Goal: Transaction & Acquisition: Purchase product/service

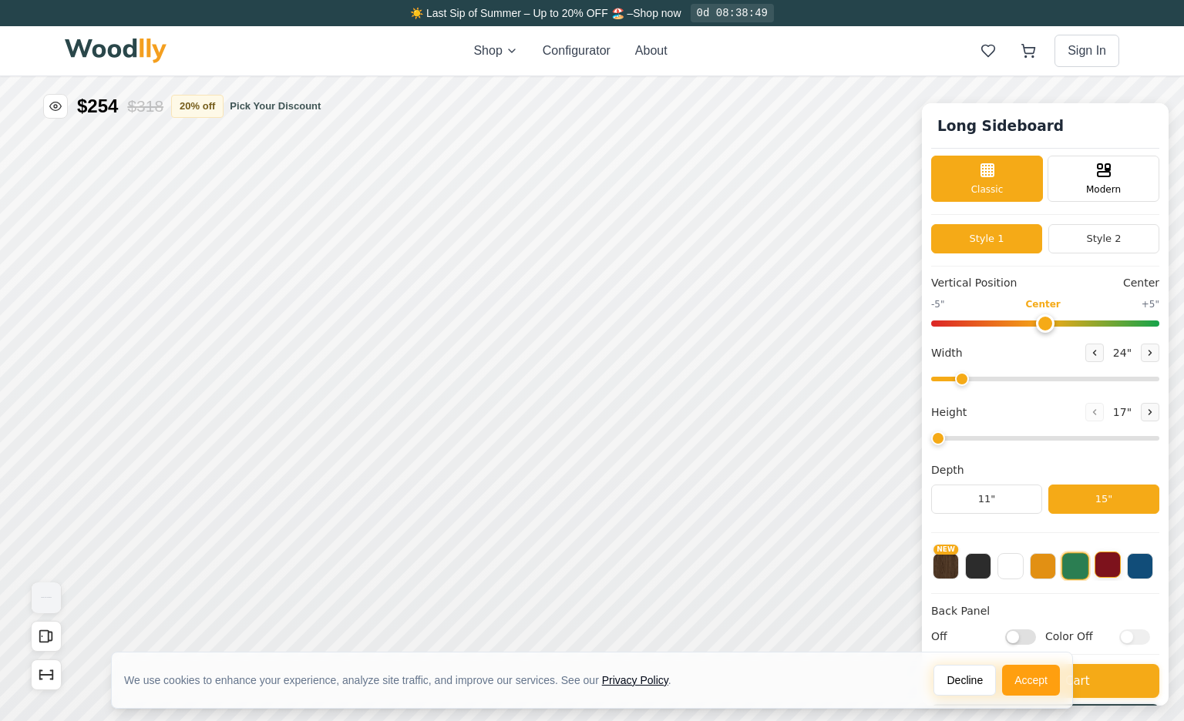
click at [1103, 556] on button at bounding box center [1107, 565] width 26 height 26
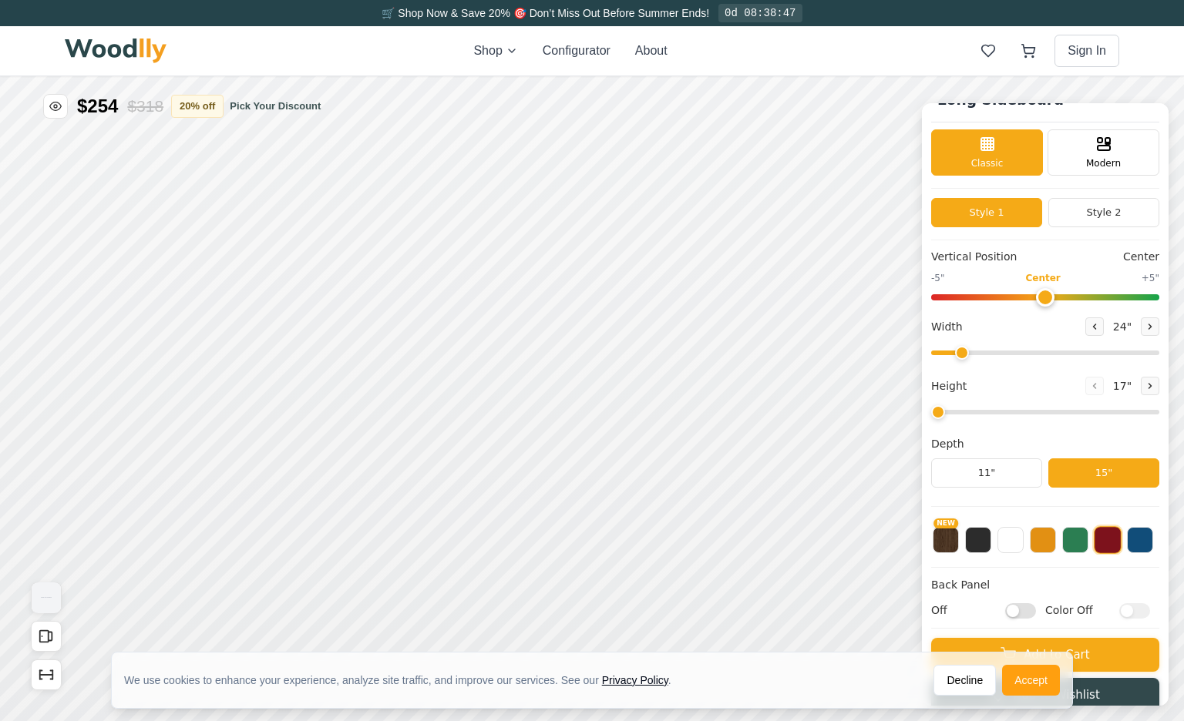
scroll to position [43, 0]
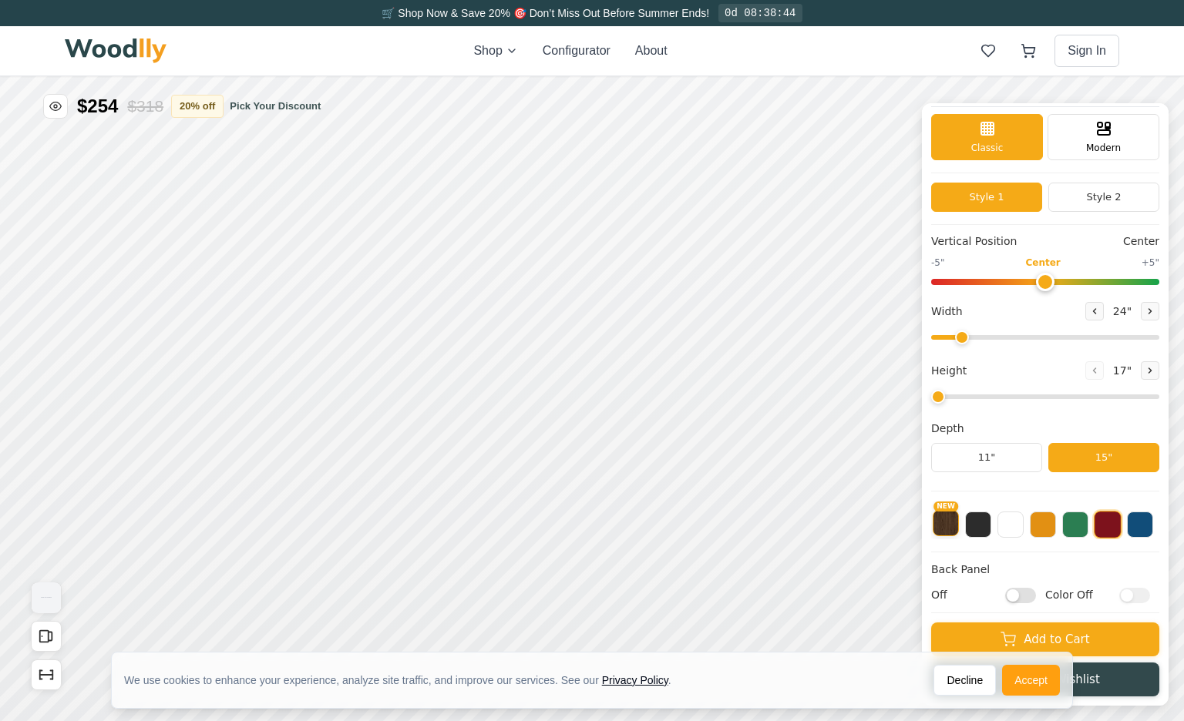
click at [954, 526] on button "NEW" at bounding box center [945, 523] width 26 height 26
click at [984, 526] on button at bounding box center [978, 523] width 26 height 26
click at [1015, 526] on button at bounding box center [1010, 523] width 26 height 26
click at [1097, 141] on span "Modern" at bounding box center [1103, 146] width 35 height 14
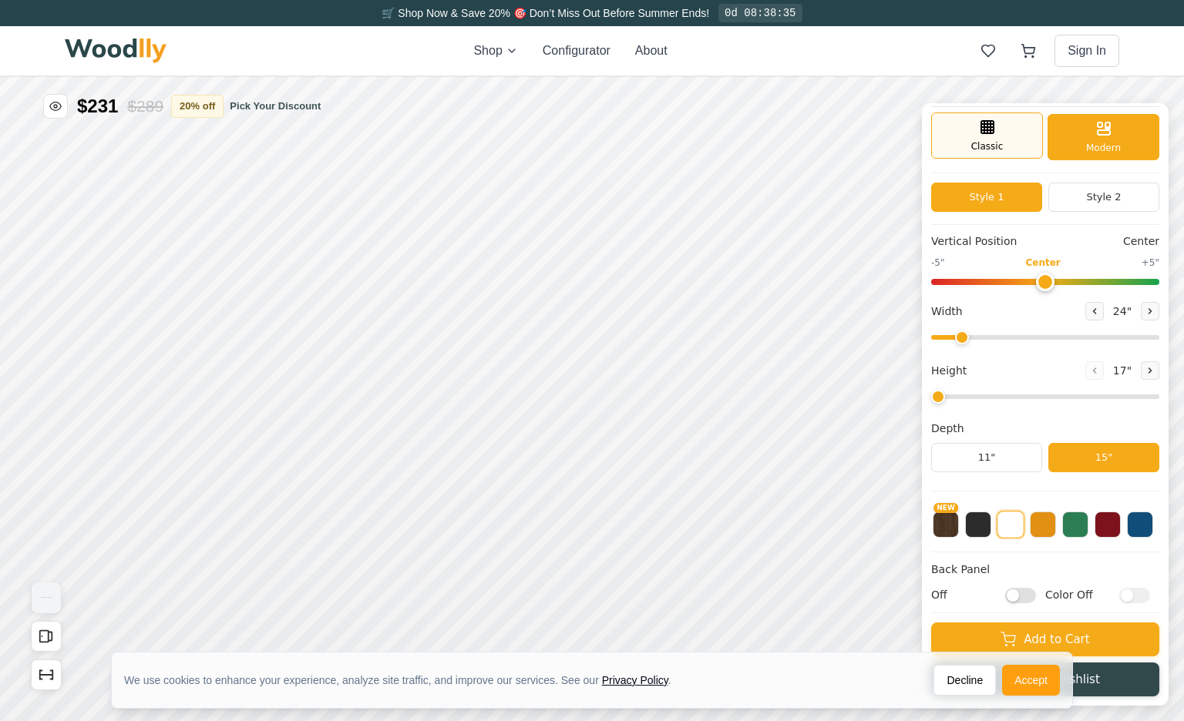
click at [1023, 143] on div "Classic" at bounding box center [987, 136] width 112 height 46
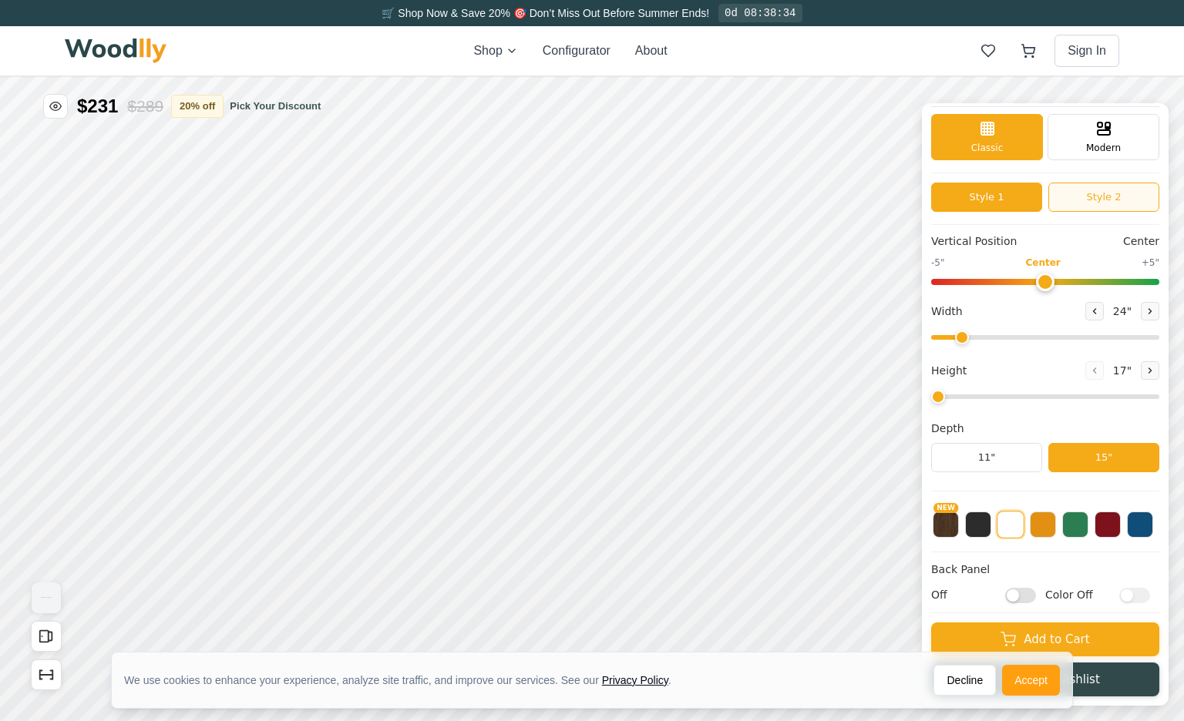
click at [1079, 193] on button "Style 2" at bounding box center [1103, 197] width 111 height 29
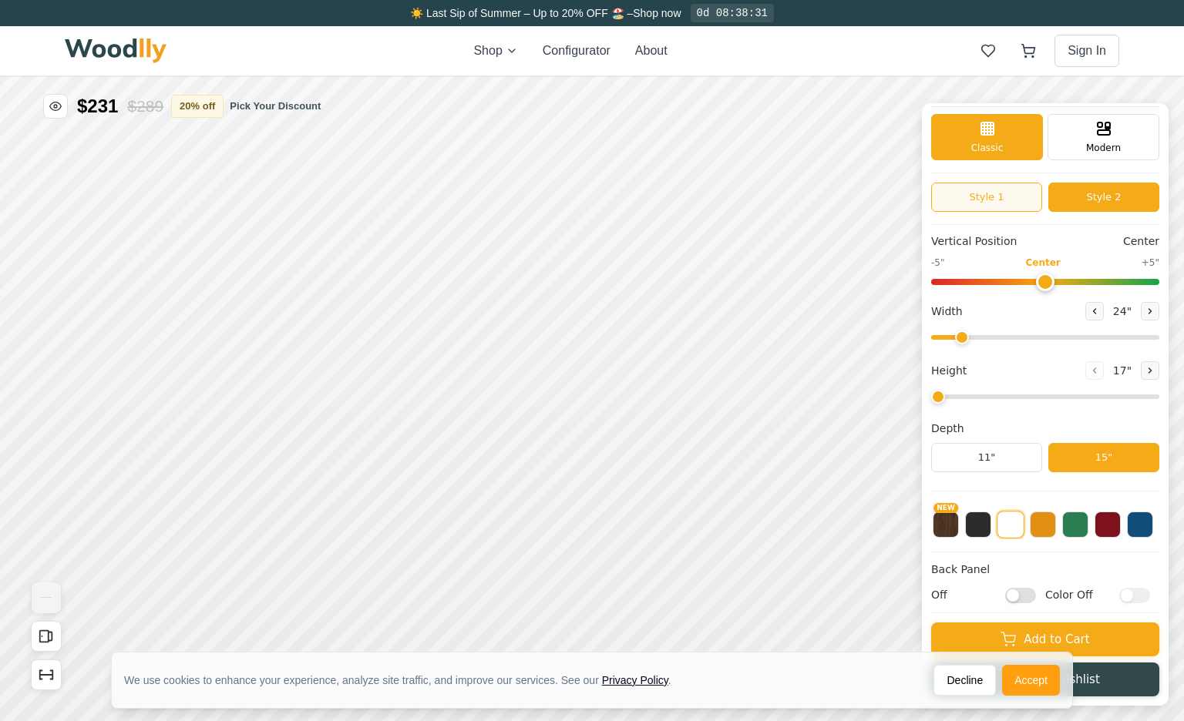
click at [976, 203] on button "Style 1" at bounding box center [986, 197] width 111 height 29
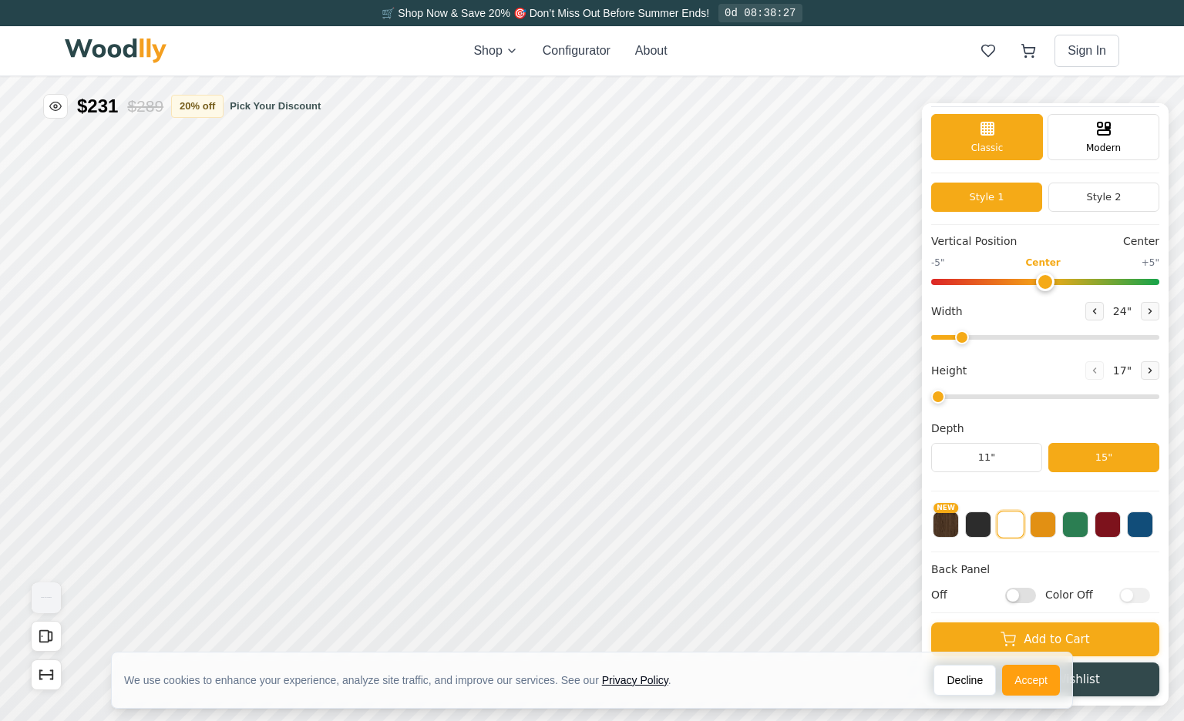
scroll to position [42, 0]
click at [559, 56] on button "Configurator" at bounding box center [576, 51] width 68 height 18
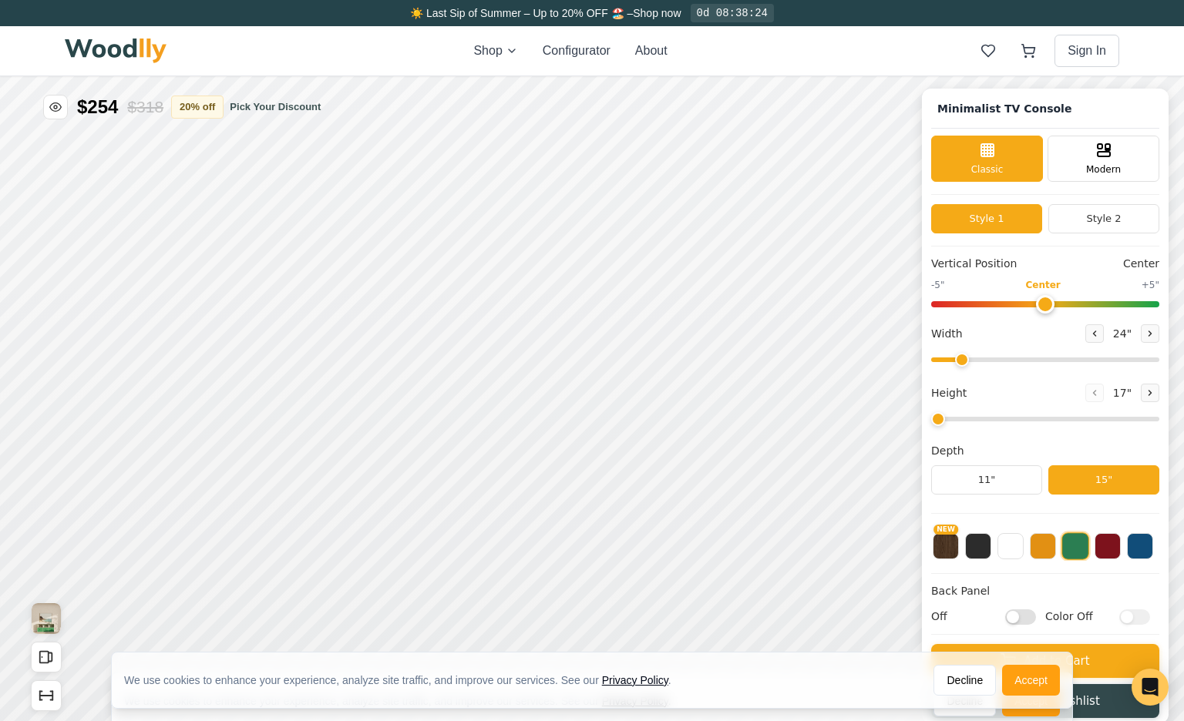
type input "63"
type input "2"
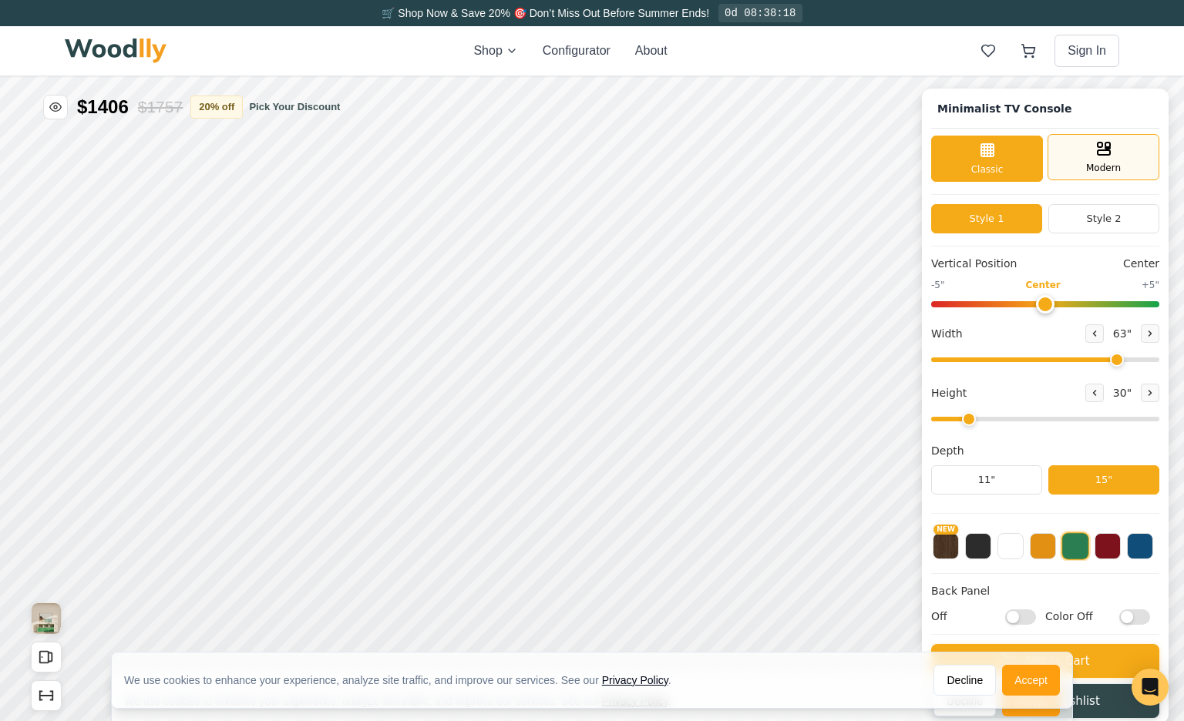
click at [1076, 158] on div "Modern" at bounding box center [1103, 157] width 112 height 46
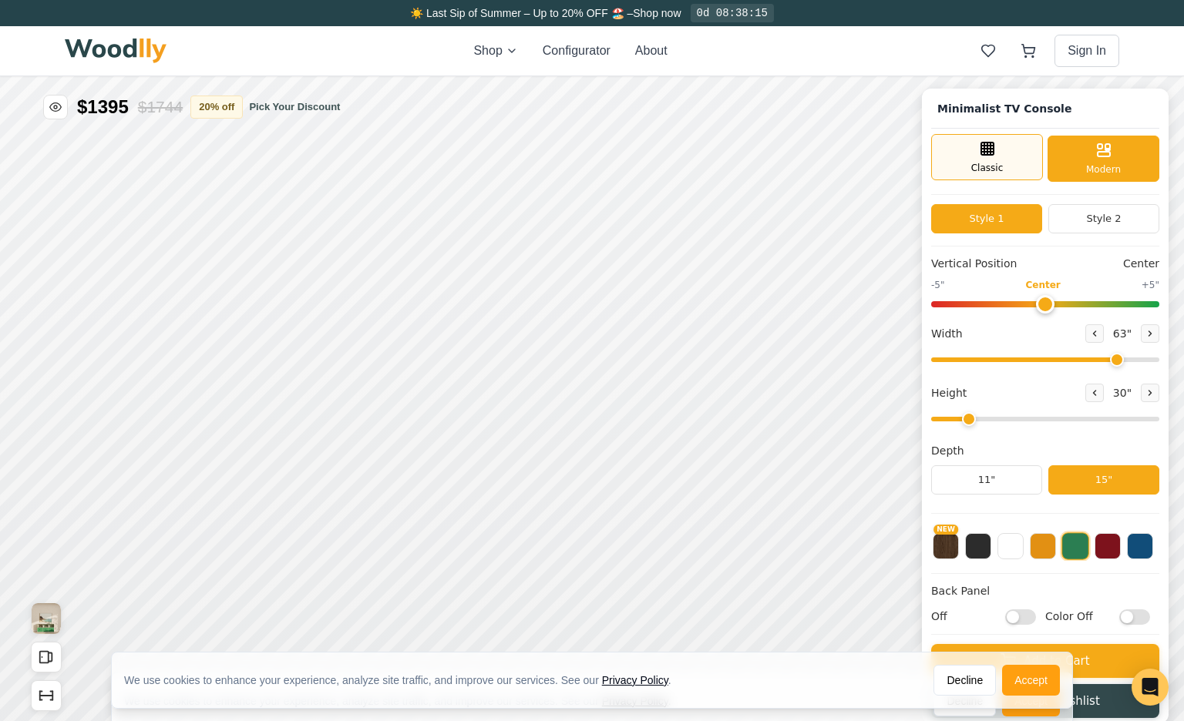
click at [1002, 159] on div "Classic" at bounding box center [987, 157] width 112 height 46
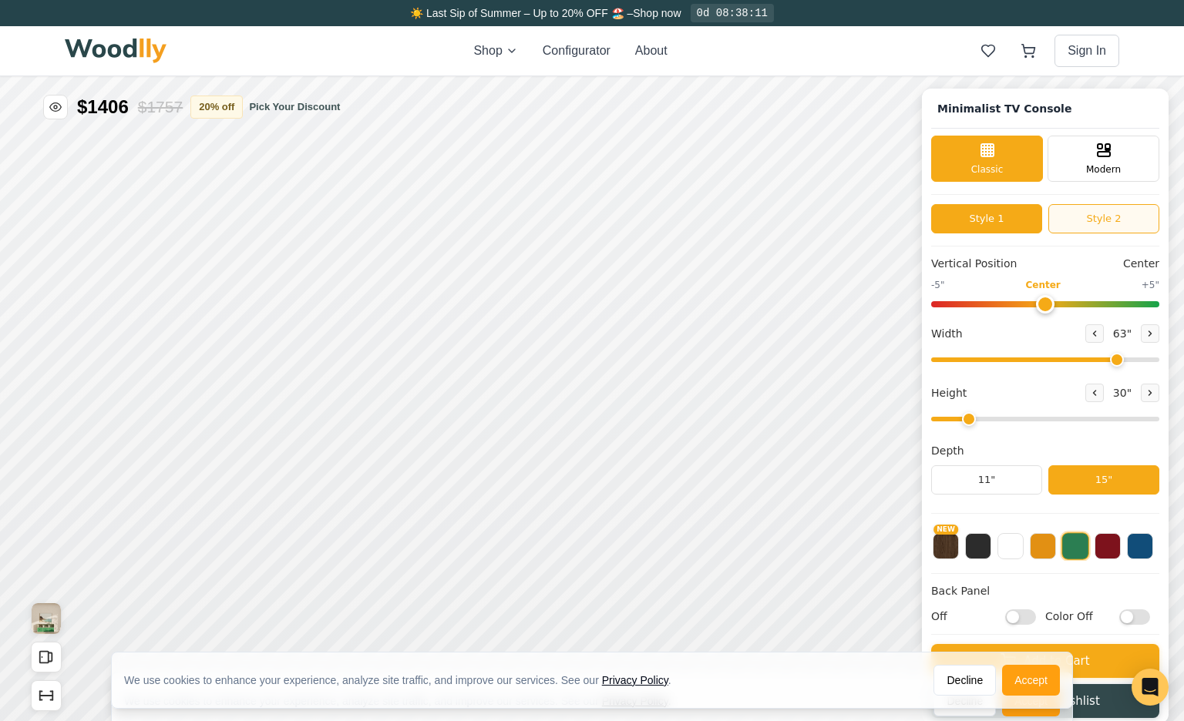
click at [1070, 231] on button "Style 2" at bounding box center [1103, 218] width 111 height 29
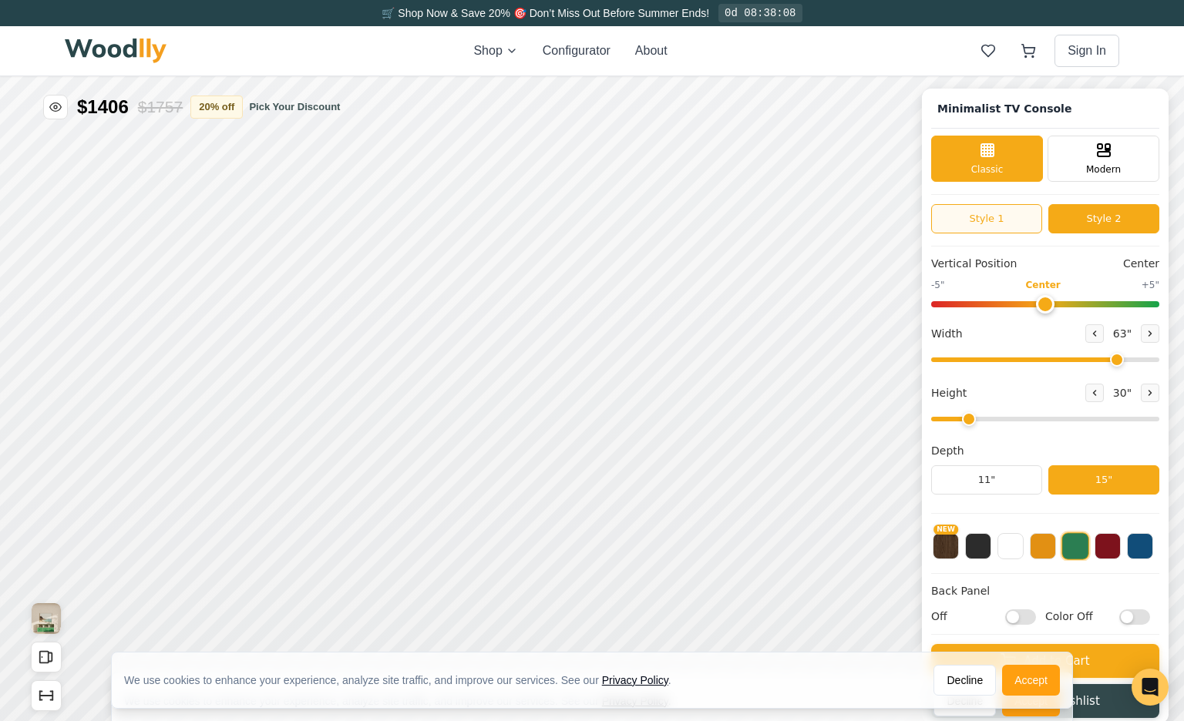
click at [1006, 227] on button "Style 1" at bounding box center [986, 218] width 111 height 29
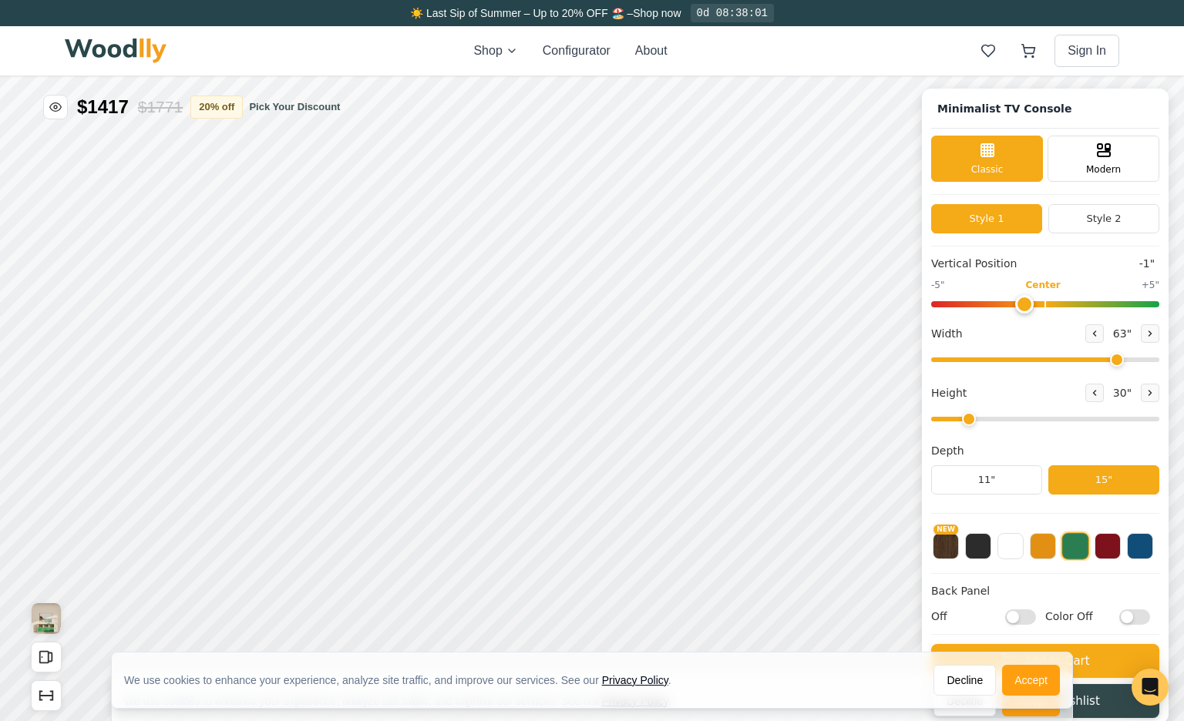
type input "0"
drag, startPoint x: 1035, startPoint y: 300, endPoint x: 1042, endPoint y: 287, distance: 14.8
click at [1042, 301] on input "range" at bounding box center [1045, 304] width 228 height 6
drag, startPoint x: 1111, startPoint y: 358, endPoint x: 1022, endPoint y: 364, distance: 89.7
type input "40"
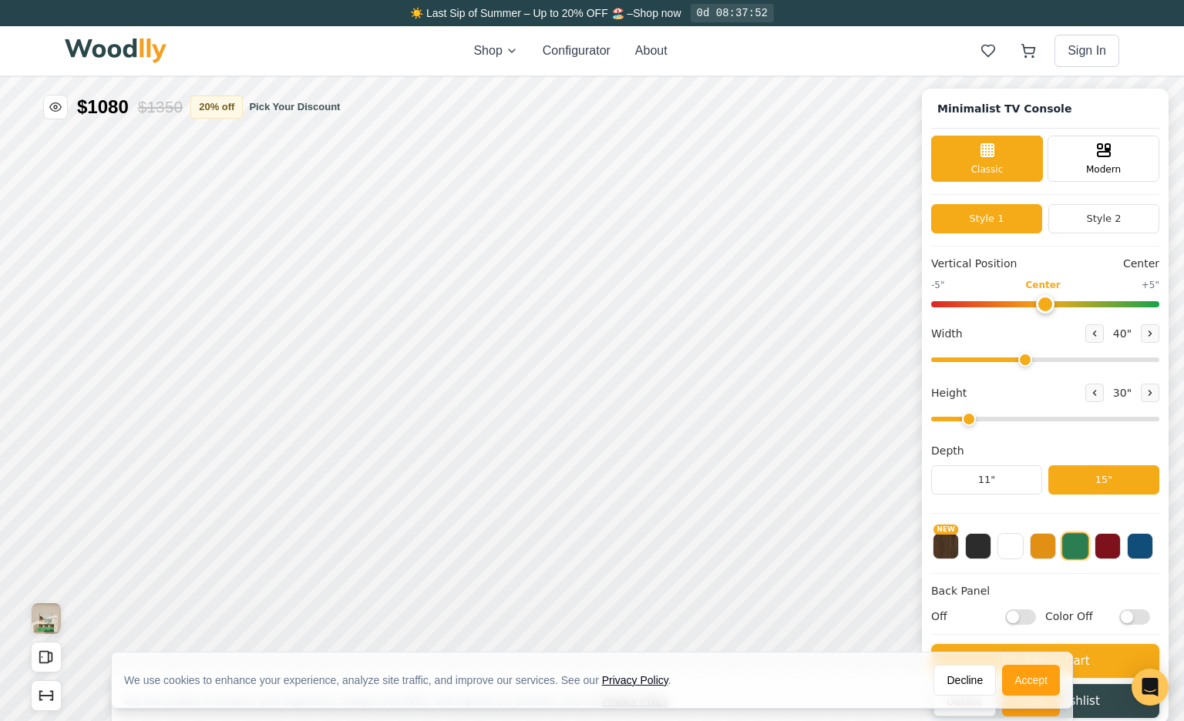
click at [1022, 362] on input "range" at bounding box center [1045, 360] width 228 height 5
drag, startPoint x: 970, startPoint y: 416, endPoint x: 987, endPoint y: 416, distance: 17.0
click at [987, 417] on input "range" at bounding box center [1045, 419] width 228 height 5
click at [986, 417] on input "range" at bounding box center [1045, 419] width 228 height 5
drag, startPoint x: 996, startPoint y: 418, endPoint x: 1029, endPoint y: 411, distance: 33.7
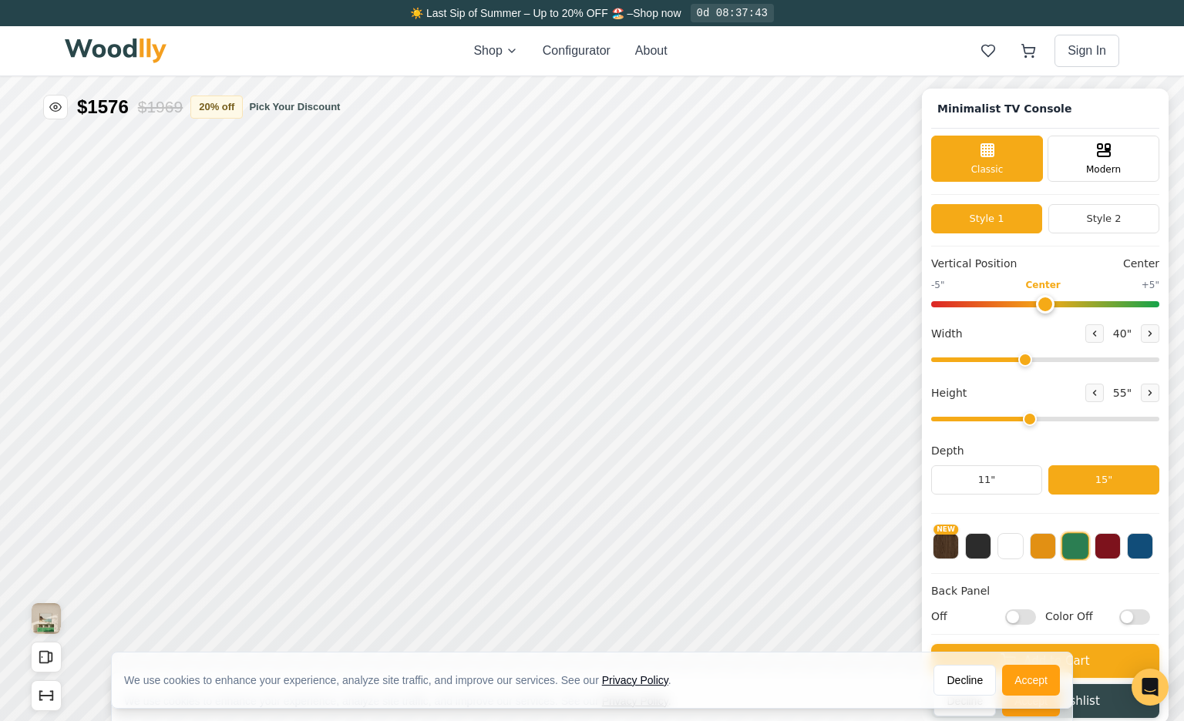
type input "4"
click at [1029, 417] on input "range" at bounding box center [1045, 419] width 228 height 5
click at [1112, 553] on button at bounding box center [1107, 545] width 26 height 26
click at [1003, 543] on button at bounding box center [1010, 545] width 26 height 26
click at [969, 556] on button at bounding box center [978, 545] width 26 height 26
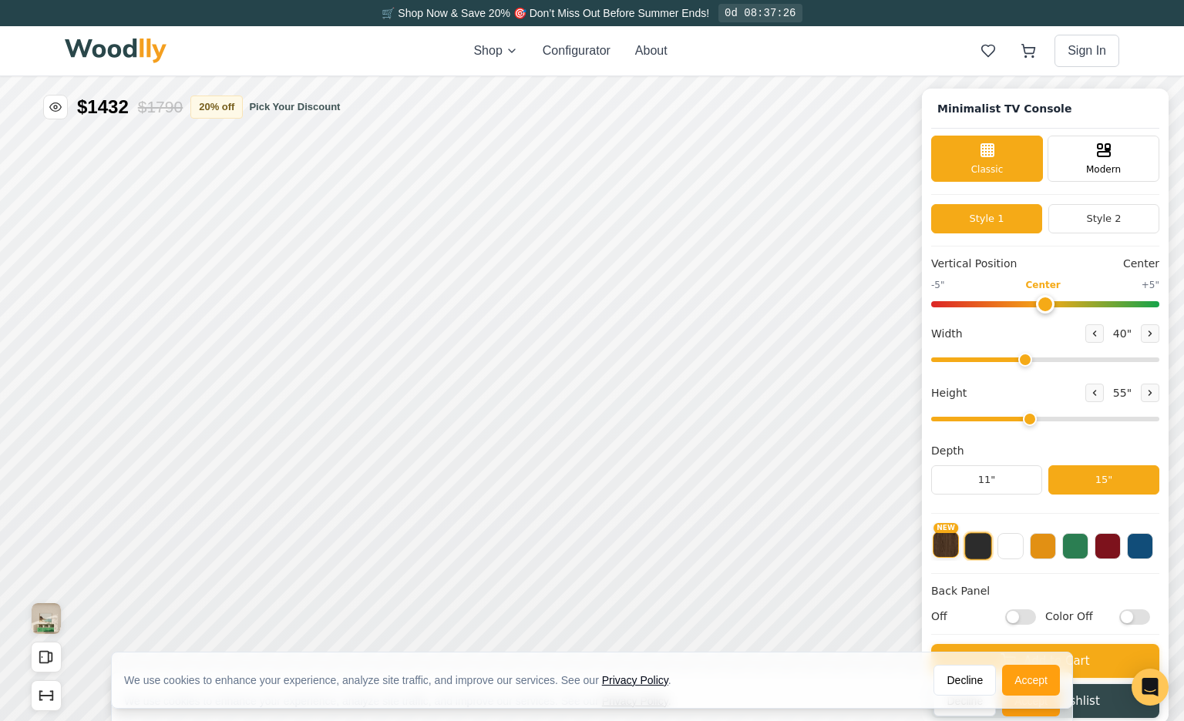
click at [945, 558] on button "NEW" at bounding box center [945, 545] width 26 height 26
click at [1109, 551] on button at bounding box center [1107, 545] width 26 height 26
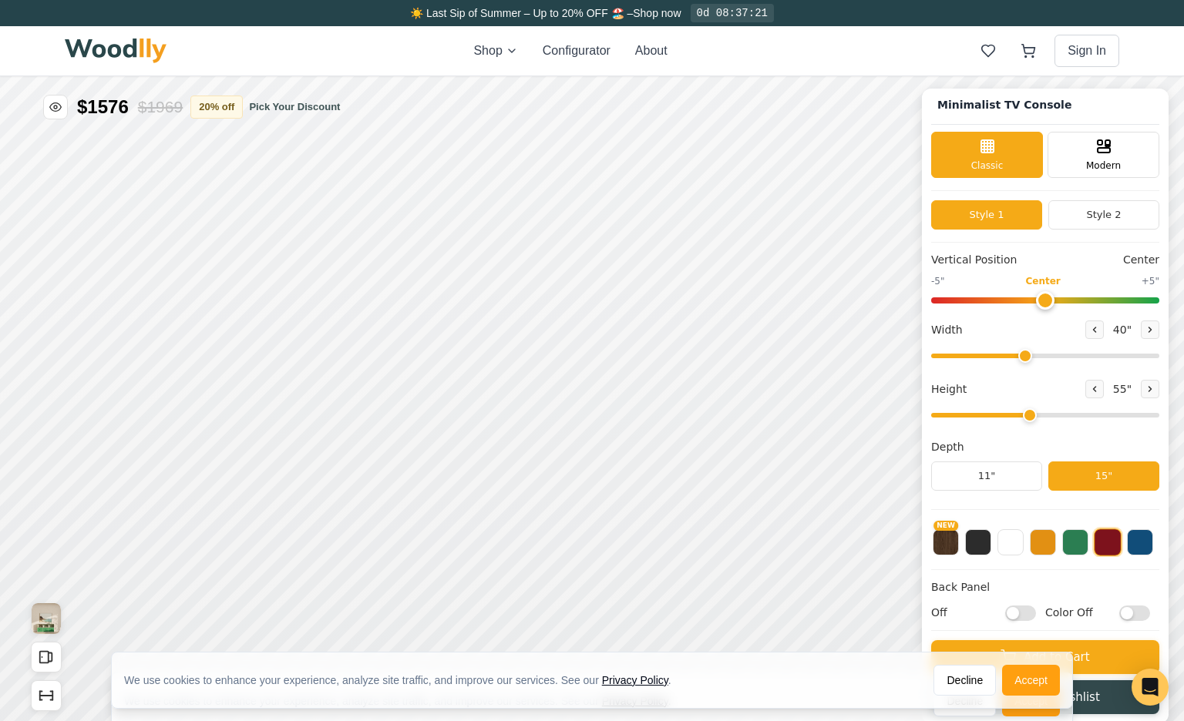
click at [1019, 614] on input "Off" at bounding box center [1020, 613] width 31 height 15
click at [1019, 612] on input "On" at bounding box center [1020, 613] width 31 height 15
click at [1030, 616] on input "Off" at bounding box center [1020, 613] width 31 height 15
click at [1010, 618] on input "On" at bounding box center [1020, 613] width 31 height 15
click at [1019, 616] on input "Off" at bounding box center [1020, 613] width 31 height 15
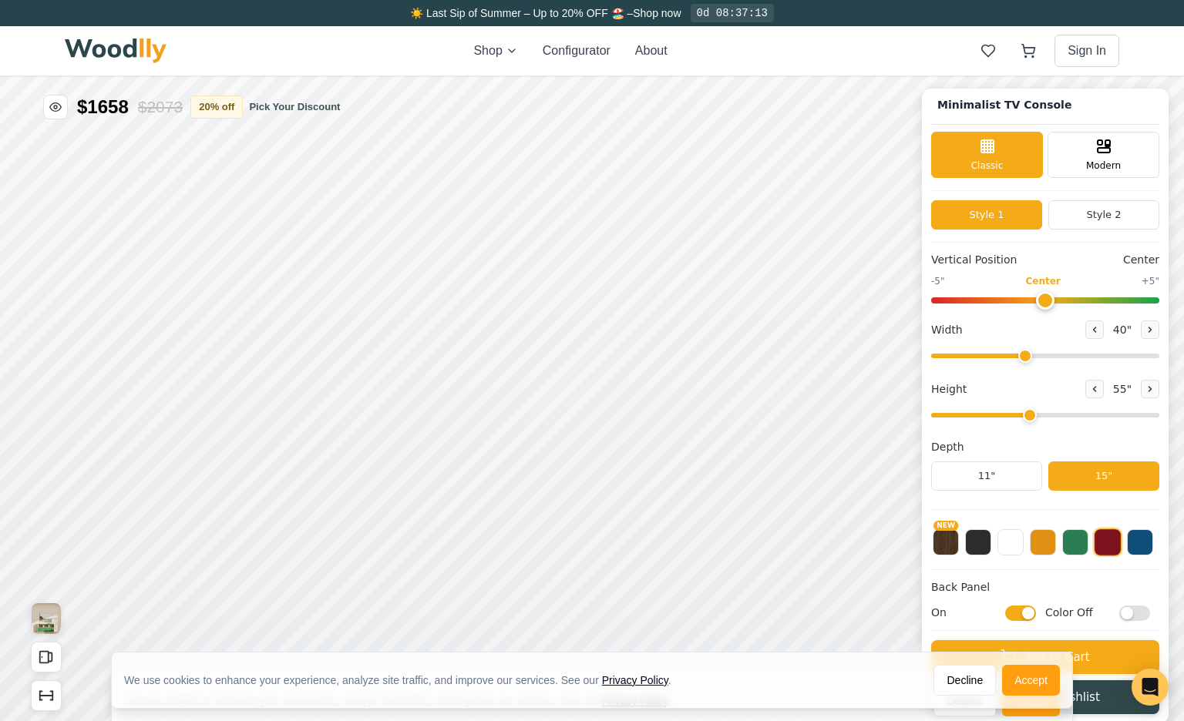
click at [1020, 617] on input "On" at bounding box center [1020, 613] width 31 height 15
checkbox input "false"
click at [1140, 614] on input "Color Off" at bounding box center [1134, 613] width 31 height 15
click at [1140, 614] on input "Color On" at bounding box center [1134, 613] width 31 height 15
click at [1140, 616] on input "Color Off" at bounding box center [1134, 613] width 31 height 15
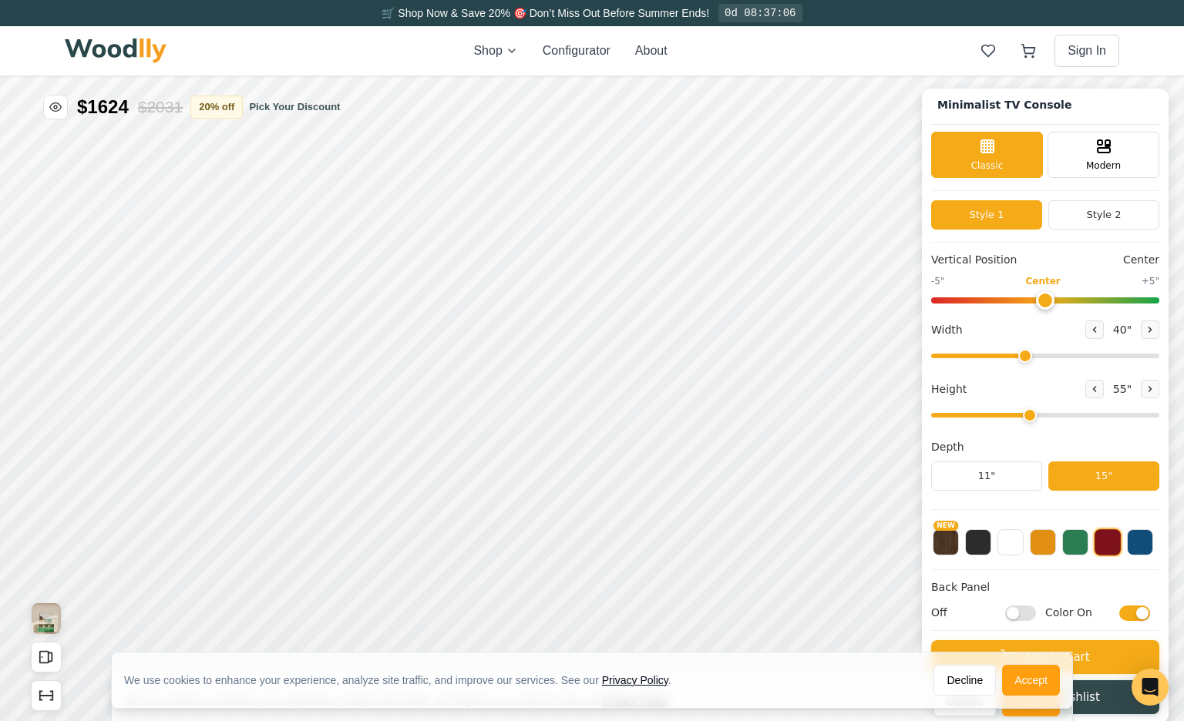
click at [1140, 616] on input "Color On" at bounding box center [1134, 613] width 31 height 15
click at [1140, 616] on input "Color Off" at bounding box center [1134, 613] width 31 height 15
click at [1140, 616] on input "Color On" at bounding box center [1134, 613] width 31 height 15
checkbox input "false"
click at [960, 694] on button "Decline" at bounding box center [964, 680] width 62 height 31
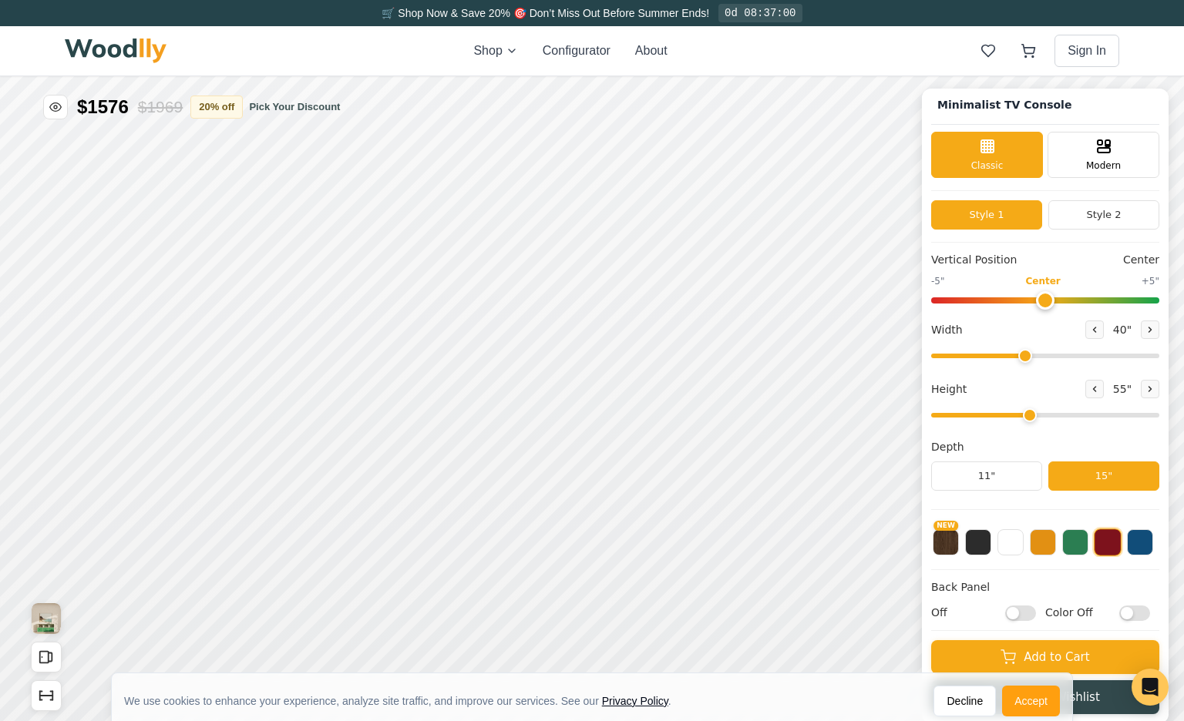
click at [960, 694] on button "Decline" at bounding box center [964, 701] width 62 height 31
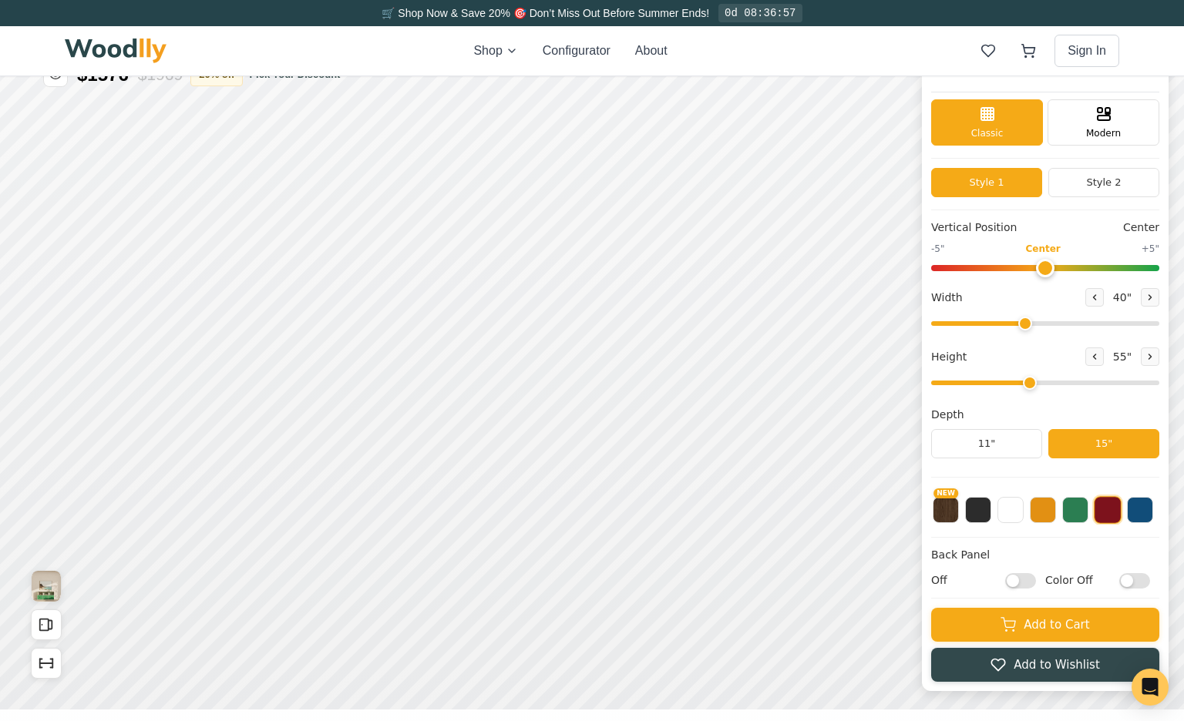
scroll to position [26, 0]
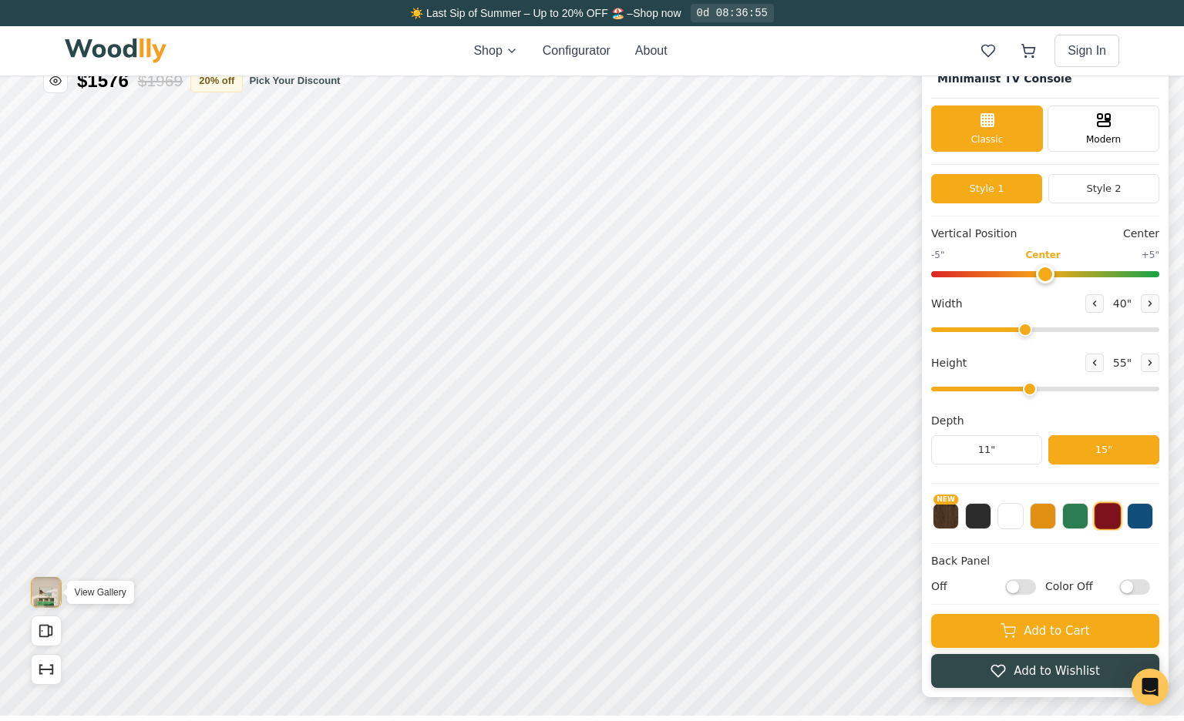
click at [48, 589] on img "View Gallery" at bounding box center [46, 592] width 29 height 31
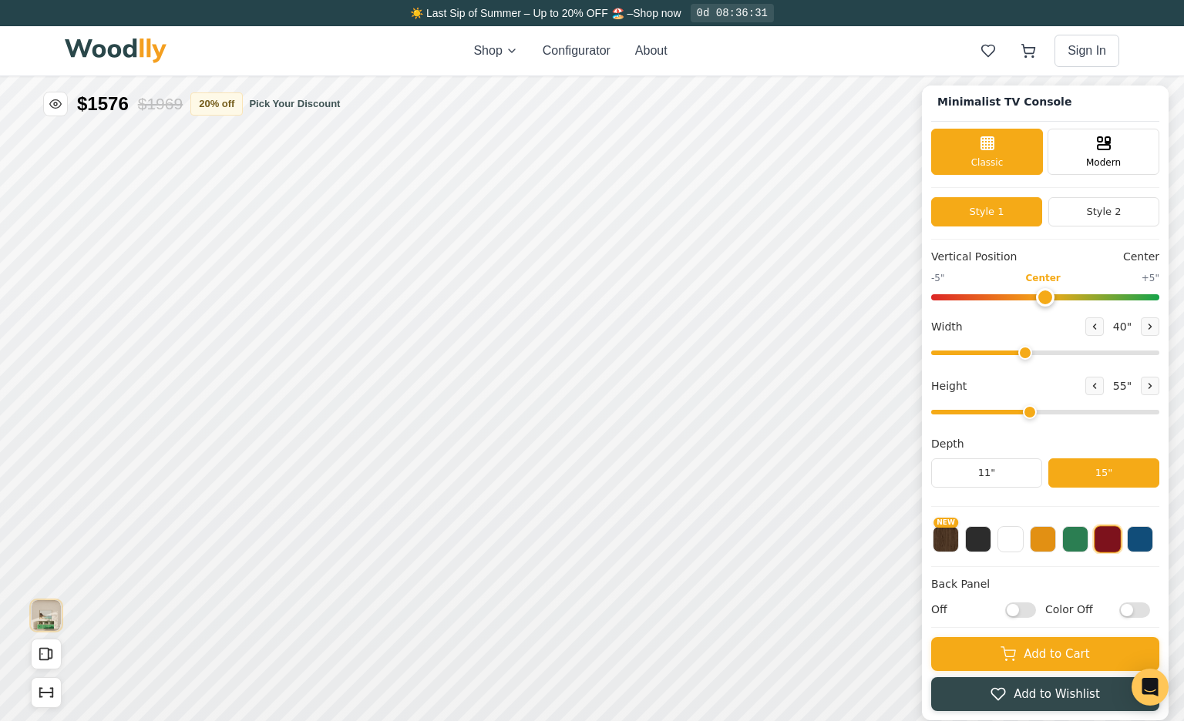
scroll to position [0, 0]
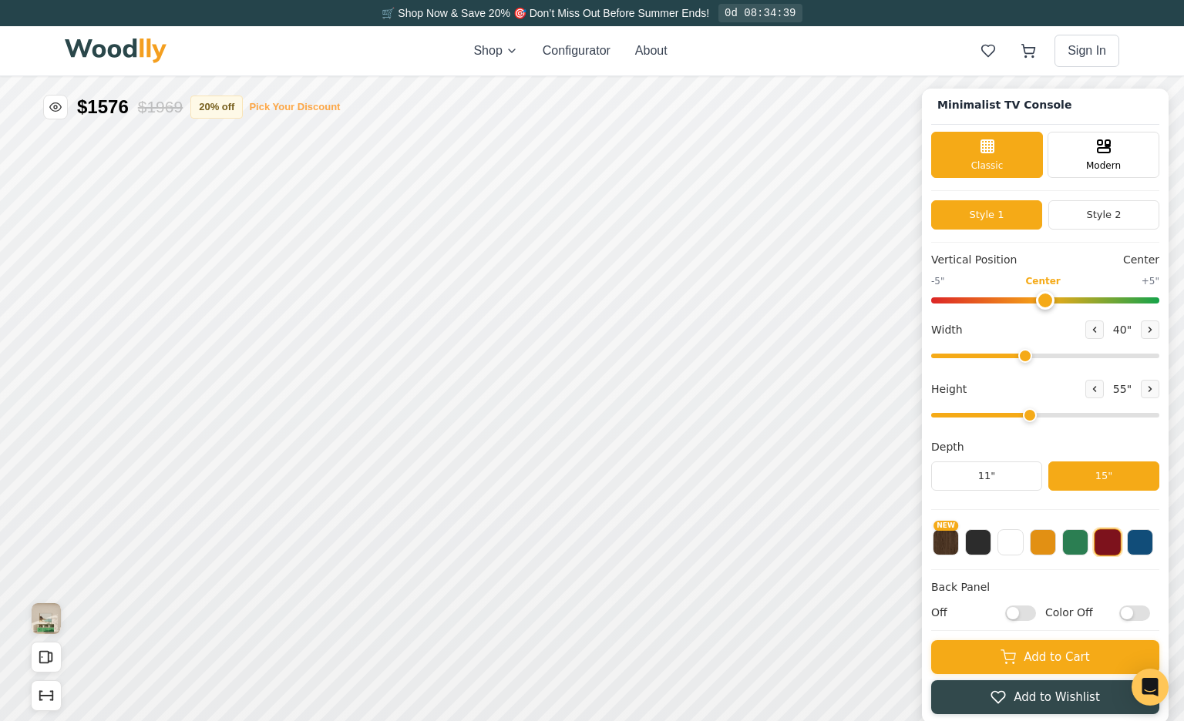
click at [288, 106] on button "Pick Your Discount" at bounding box center [294, 106] width 91 height 15
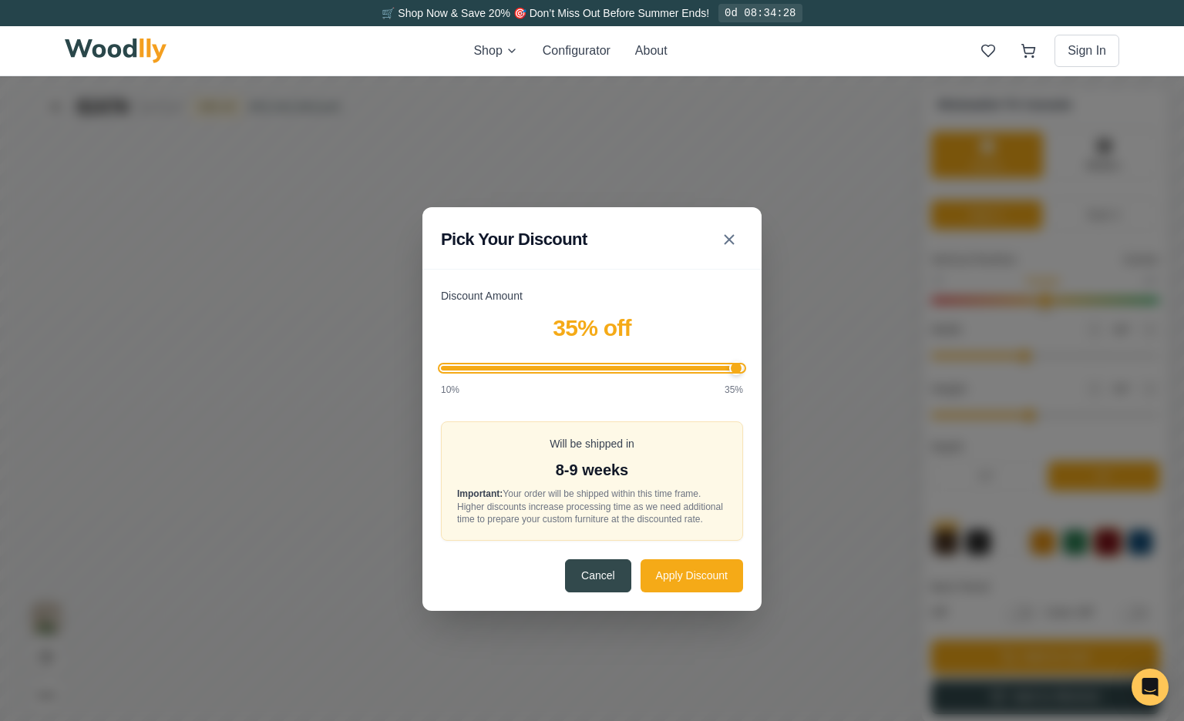
drag, startPoint x: 563, startPoint y: 362, endPoint x: 733, endPoint y: 371, distance: 170.5
type input "35"
click at [733, 371] on input "Discount Amount" at bounding box center [592, 368] width 302 height 5
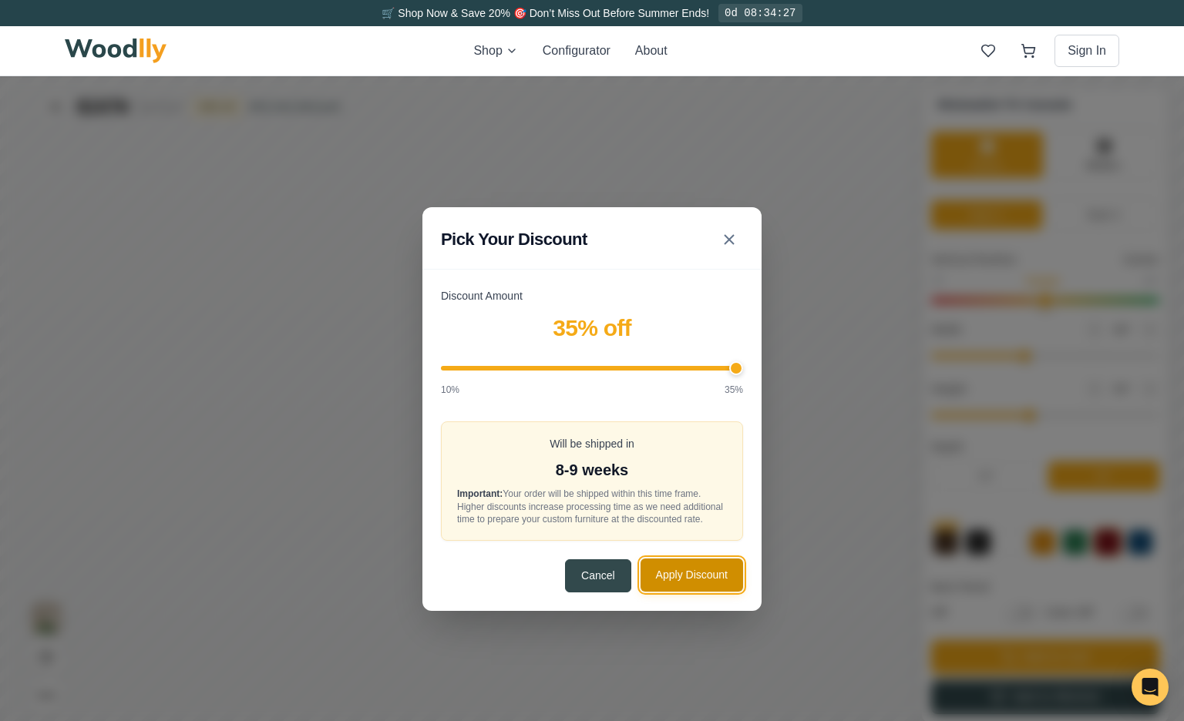
click at [717, 578] on button "Apply Discount" at bounding box center [691, 575] width 102 height 33
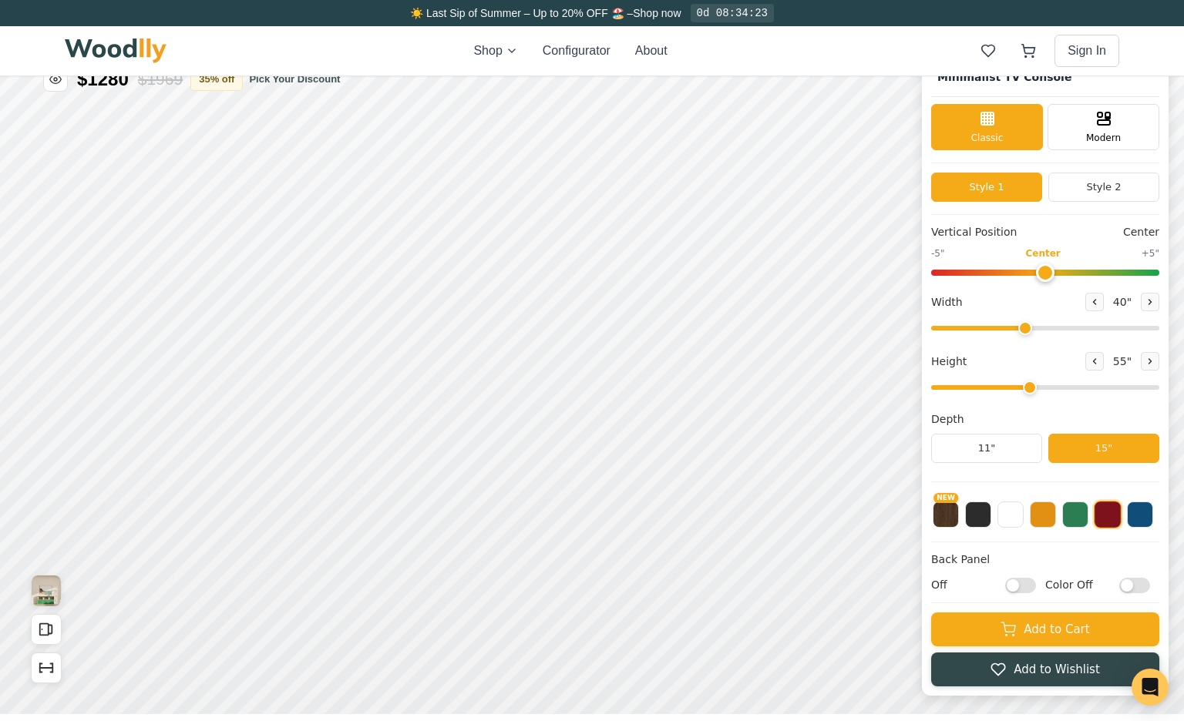
scroll to position [17, 0]
